Goal: Communication & Community: Answer question/provide support

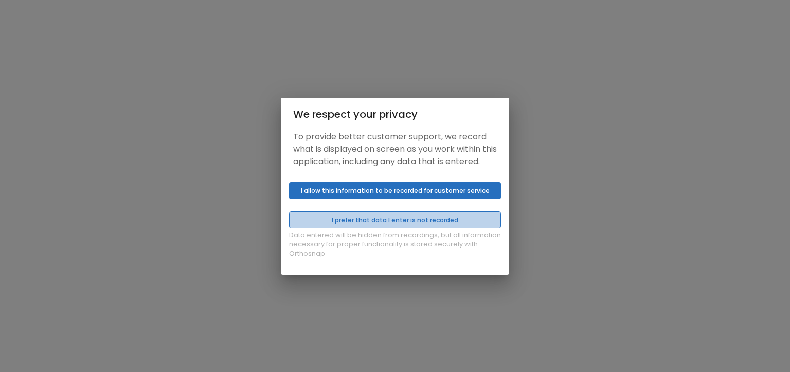
click at [370, 224] on button "I prefer that data I enter is not recorded" at bounding box center [395, 219] width 212 height 17
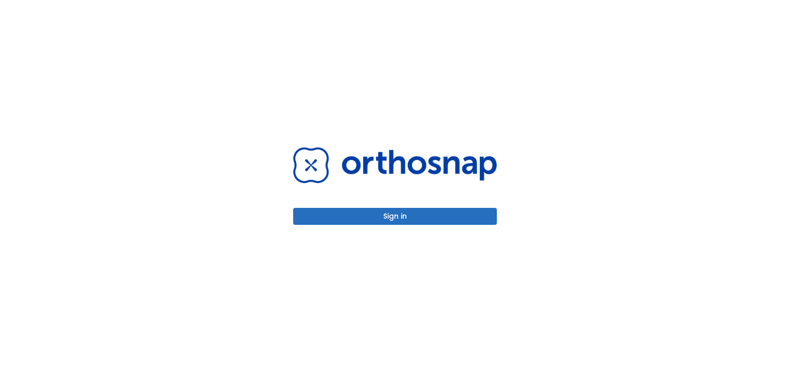
click at [385, 216] on button "Sign in" at bounding box center [395, 216] width 204 height 17
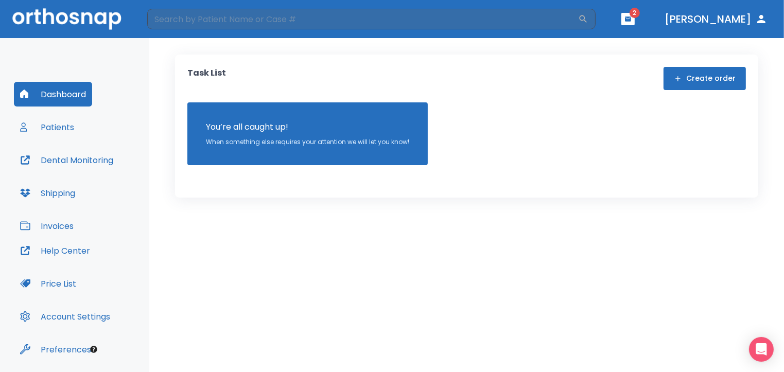
click at [58, 127] on button "Patients" at bounding box center [47, 127] width 66 height 25
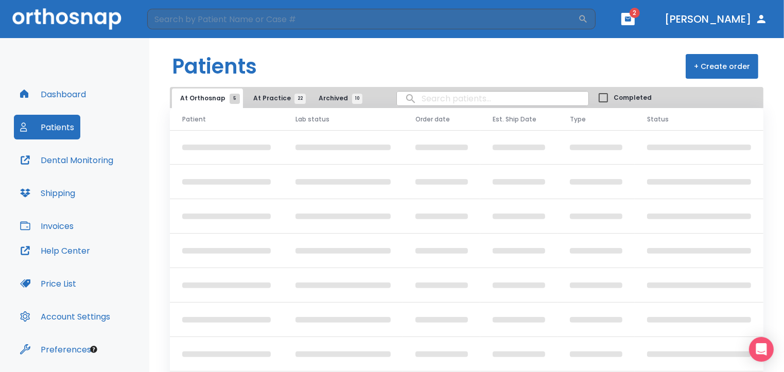
click at [631, 15] on icon "button" at bounding box center [627, 18] width 7 height 7
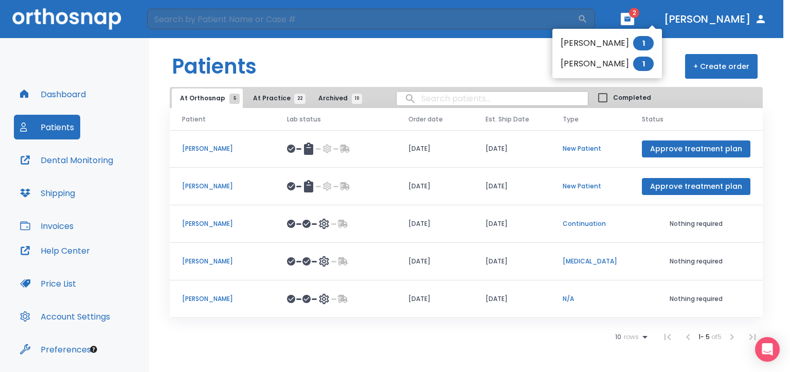
click at [610, 46] on li "Nathan Lavian 1" at bounding box center [608, 43] width 110 height 21
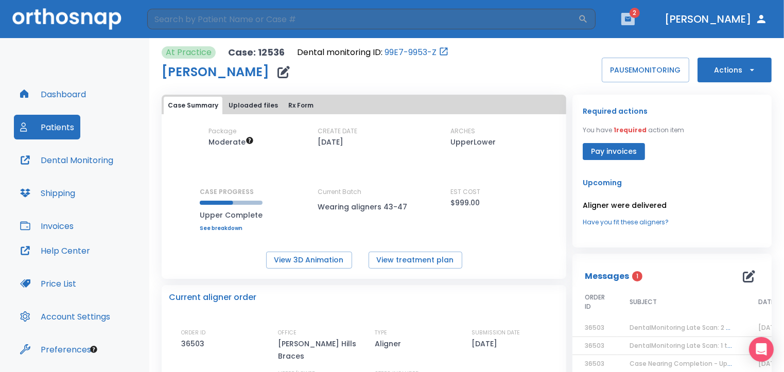
click at [634, 20] on button "button" at bounding box center [627, 19] width 13 height 12
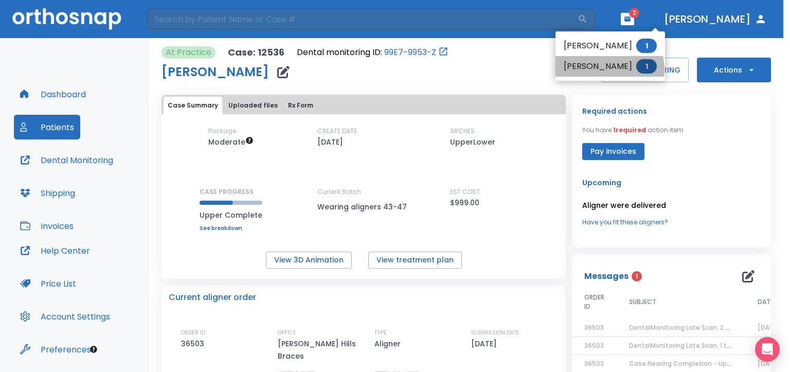
click at [609, 69] on li "Samira Miller 1" at bounding box center [611, 66] width 110 height 21
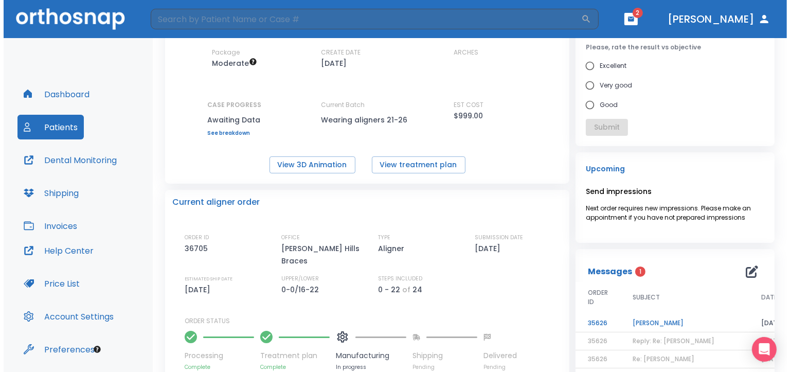
scroll to position [103, 0]
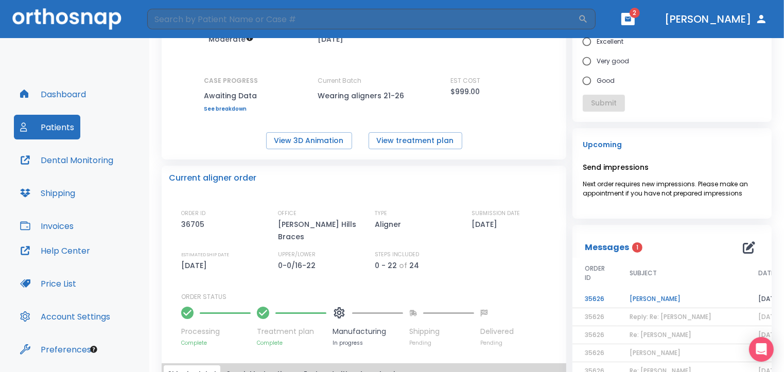
click at [644, 299] on td "Samira Miller" at bounding box center [681, 299] width 129 height 18
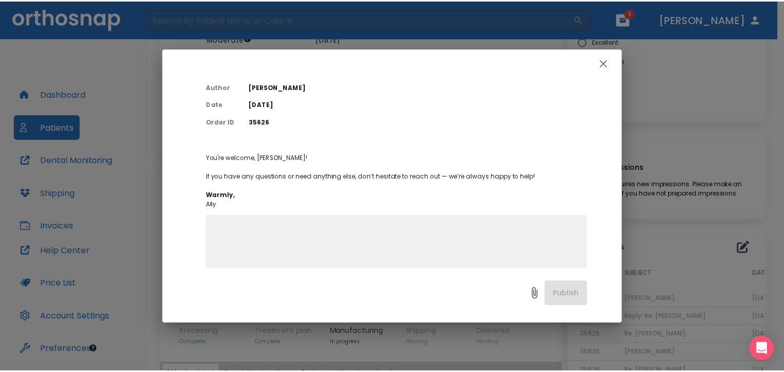
scroll to position [74, 0]
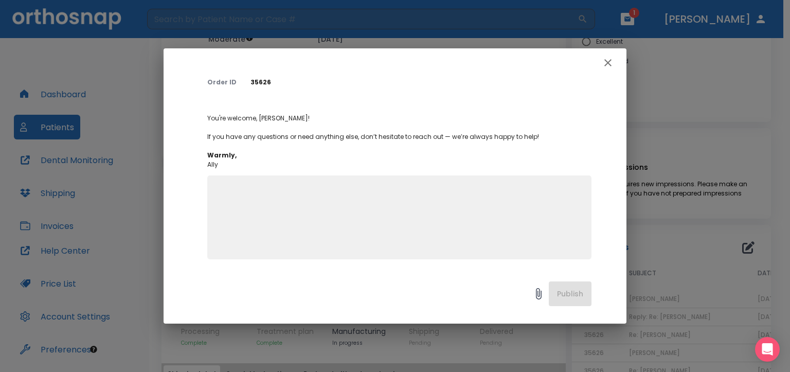
click at [215, 185] on div "x" at bounding box center [399, 217] width 384 height 84
type textarea "Thank you."
click at [562, 294] on button "Publish" at bounding box center [570, 293] width 43 height 25
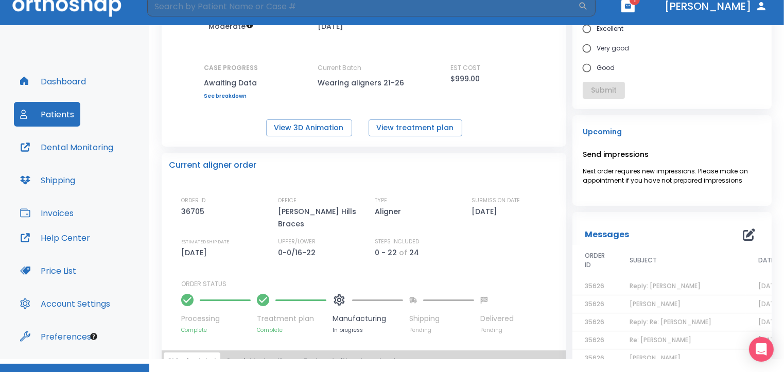
scroll to position [0, 0]
